Goal: Find specific page/section: Find specific page/section

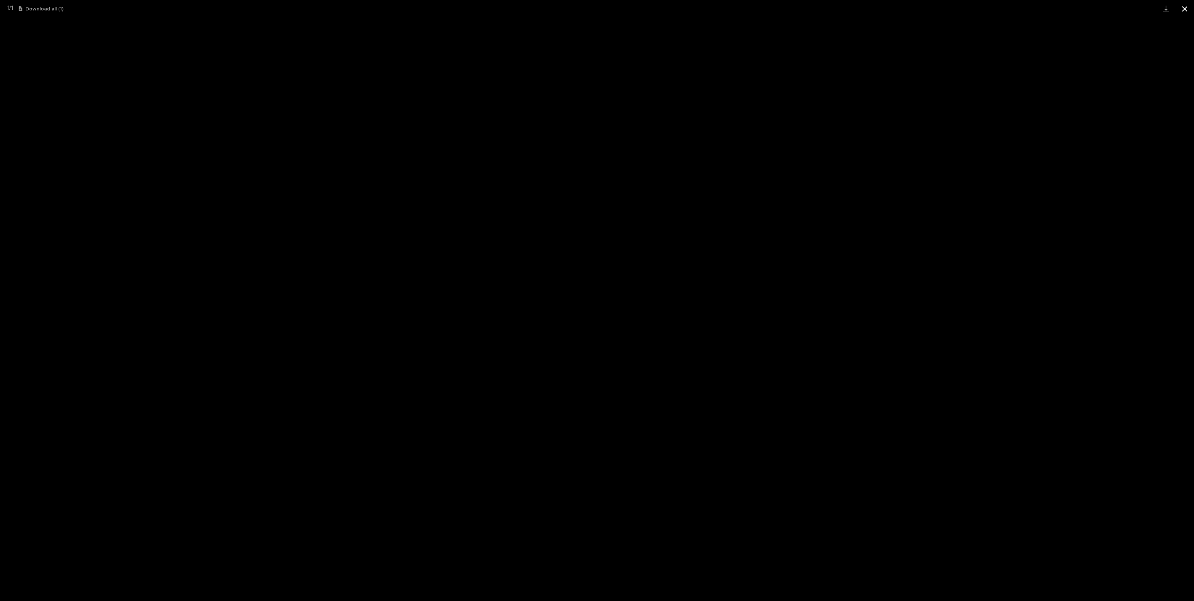
click at [1189, 8] on button "Close gallery" at bounding box center [1184, 9] width 19 height 18
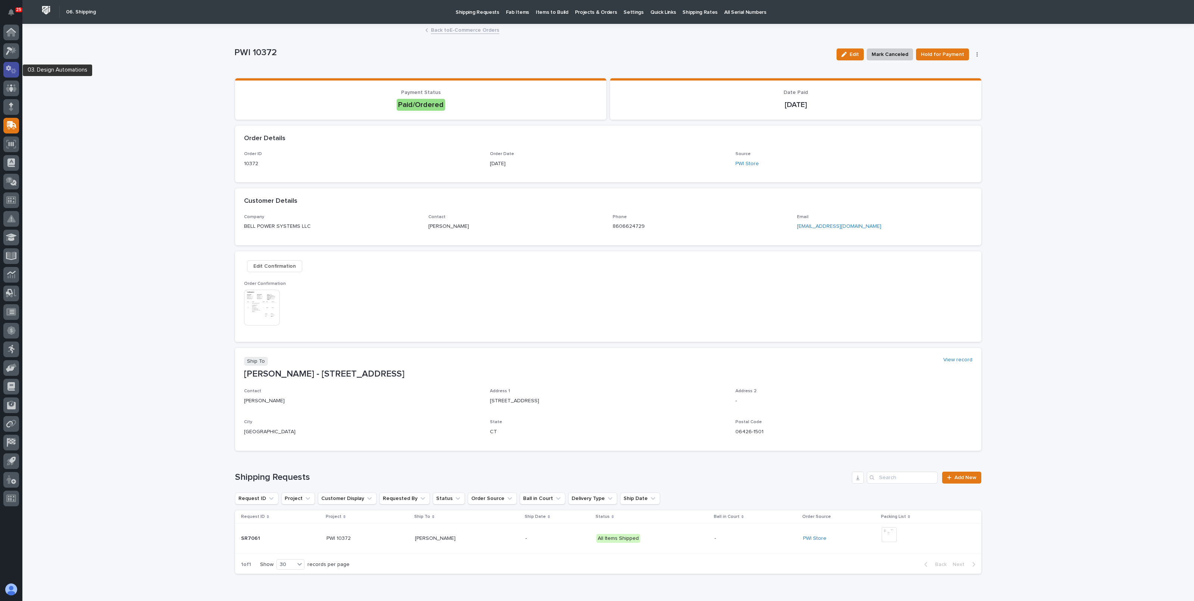
click at [15, 72] on icon at bounding box center [14, 70] width 6 height 5
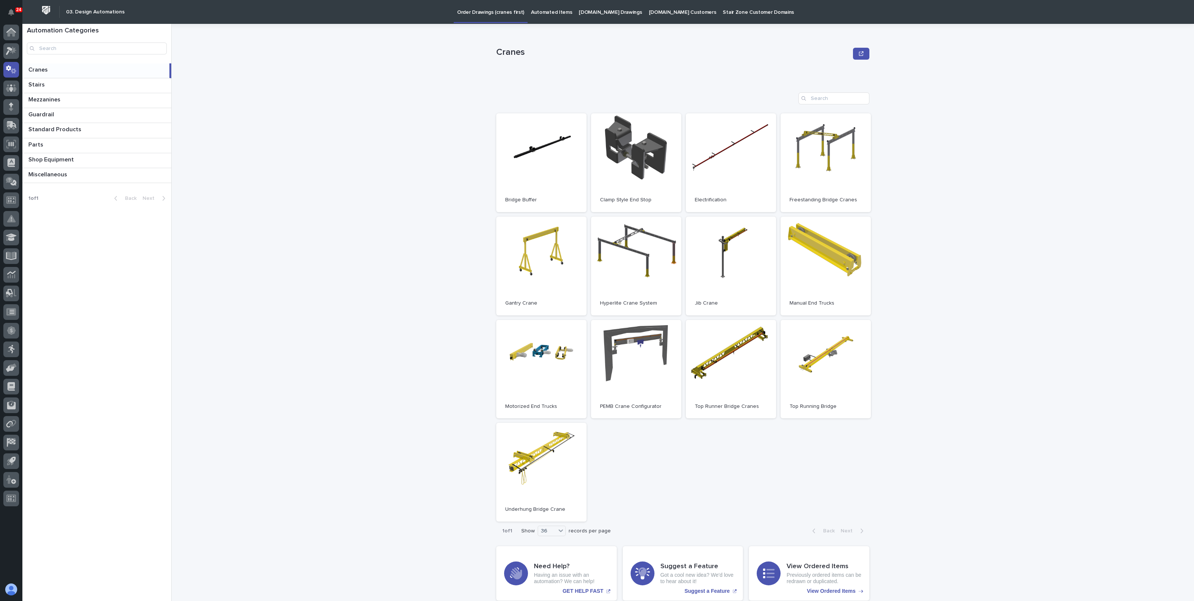
click at [319, 127] on div "Cranes Cranes Sorry, there was an error saving your record. Please try again. P…" at bounding box center [687, 313] width 1013 height 578
click at [817, 365] on link "Open" at bounding box center [825, 369] width 90 height 99
click at [541, 234] on link "Open" at bounding box center [541, 266] width 90 height 99
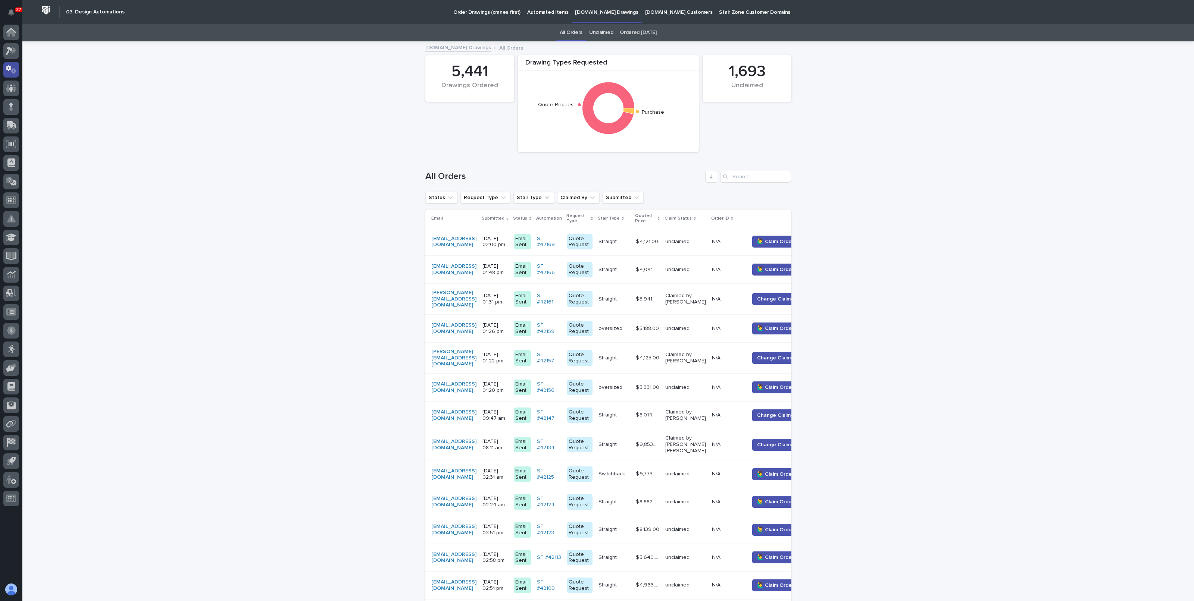
click at [15, 70] on icon at bounding box center [14, 70] width 6 height 5
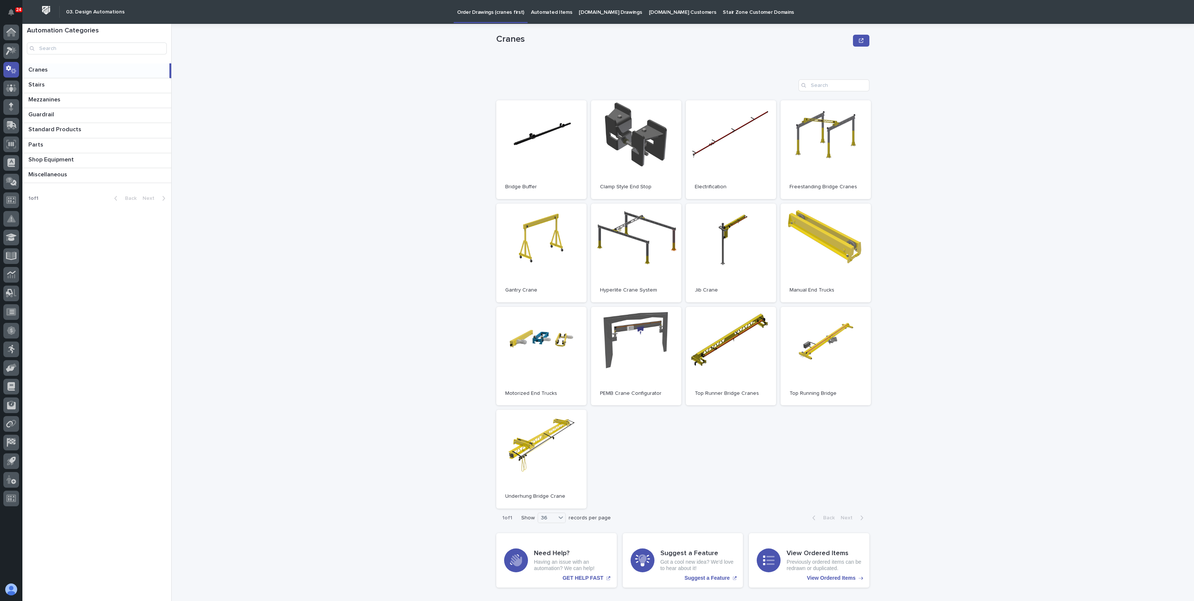
scroll to position [26, 0]
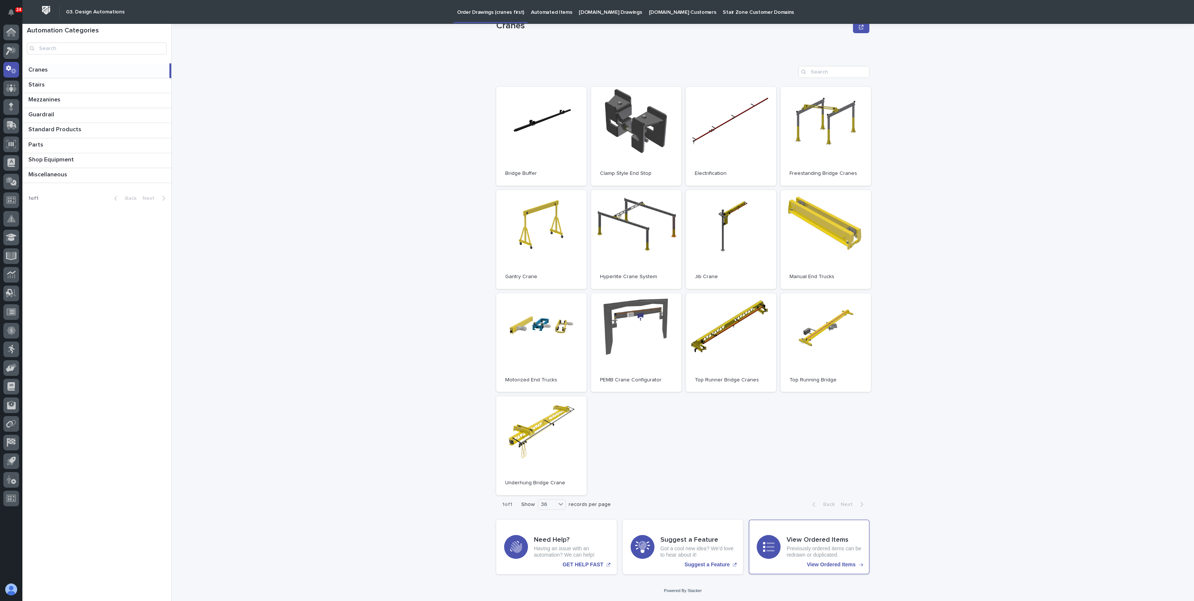
click at [803, 533] on div "View Ordered Items Previously ordered items can be redrawn or duplicated. View …" at bounding box center [809, 547] width 121 height 54
